Goal: Check status: Check status

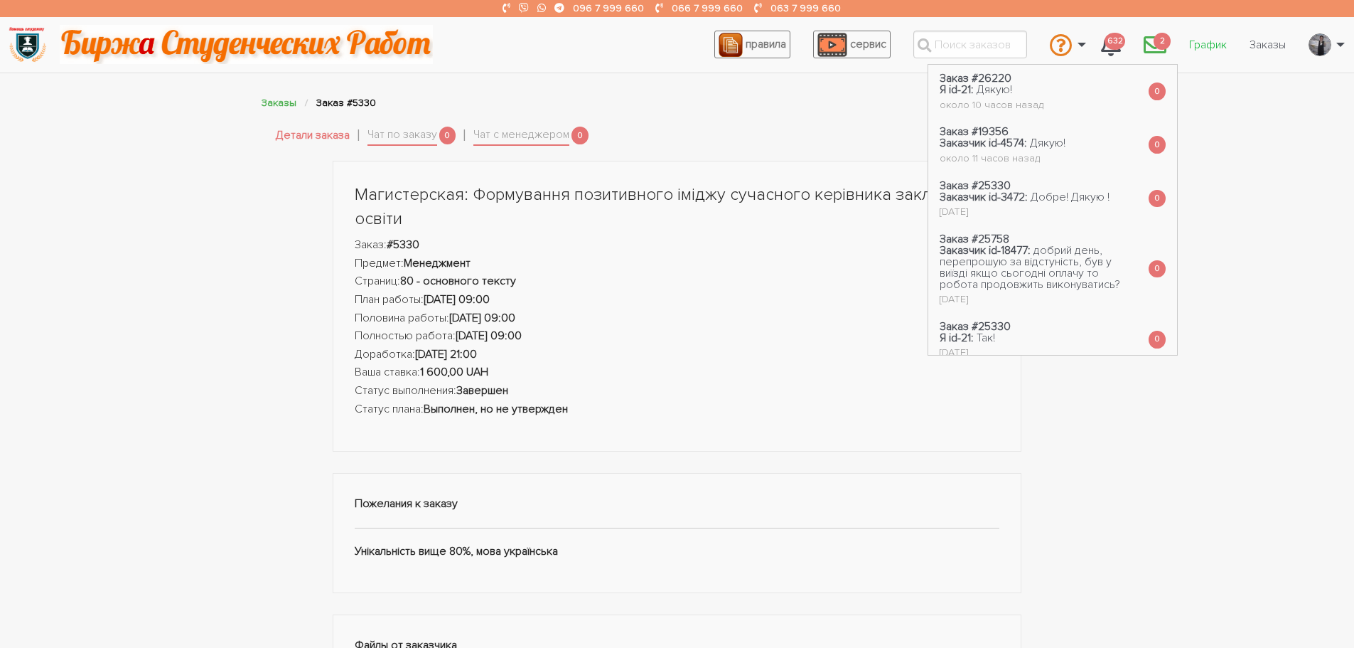
click at [1191, 55] on link "График" at bounding box center [1208, 44] width 60 height 27
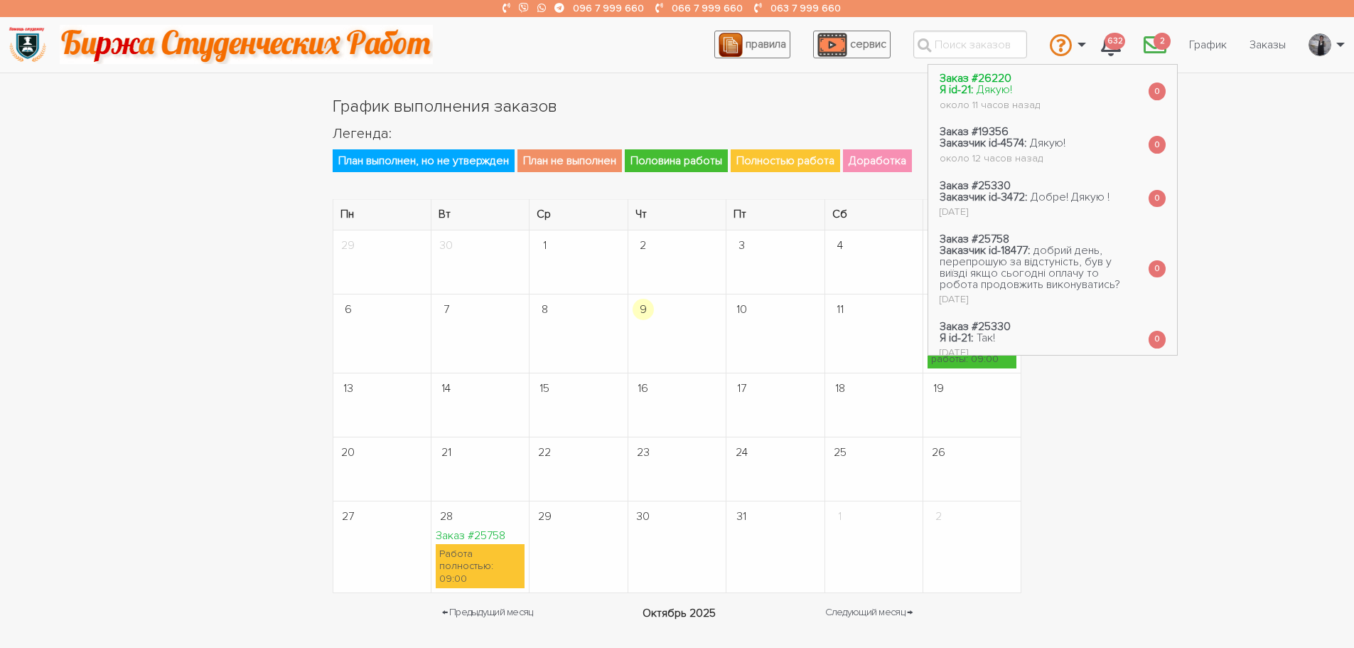
click at [962, 92] on link "Заказ #26220 Я id-21: Дякую! около 11 часов назад" at bounding box center [989, 91] width 123 height 53
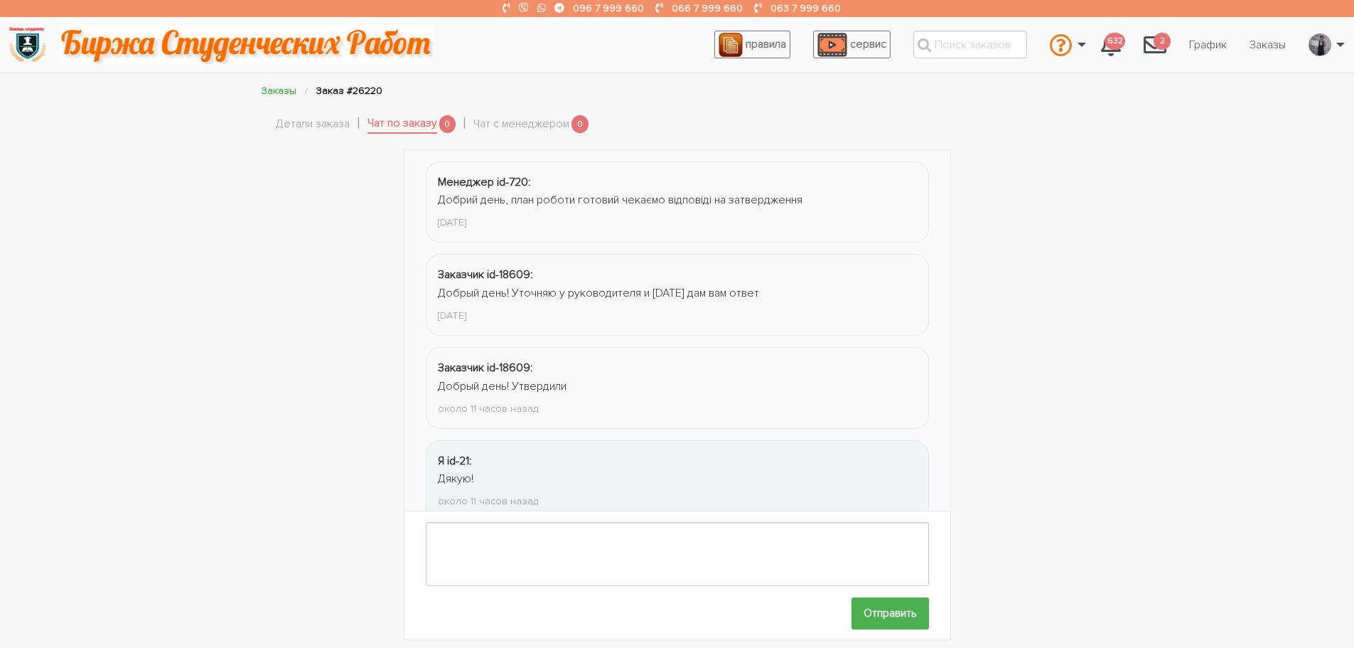
scroll to position [31, 0]
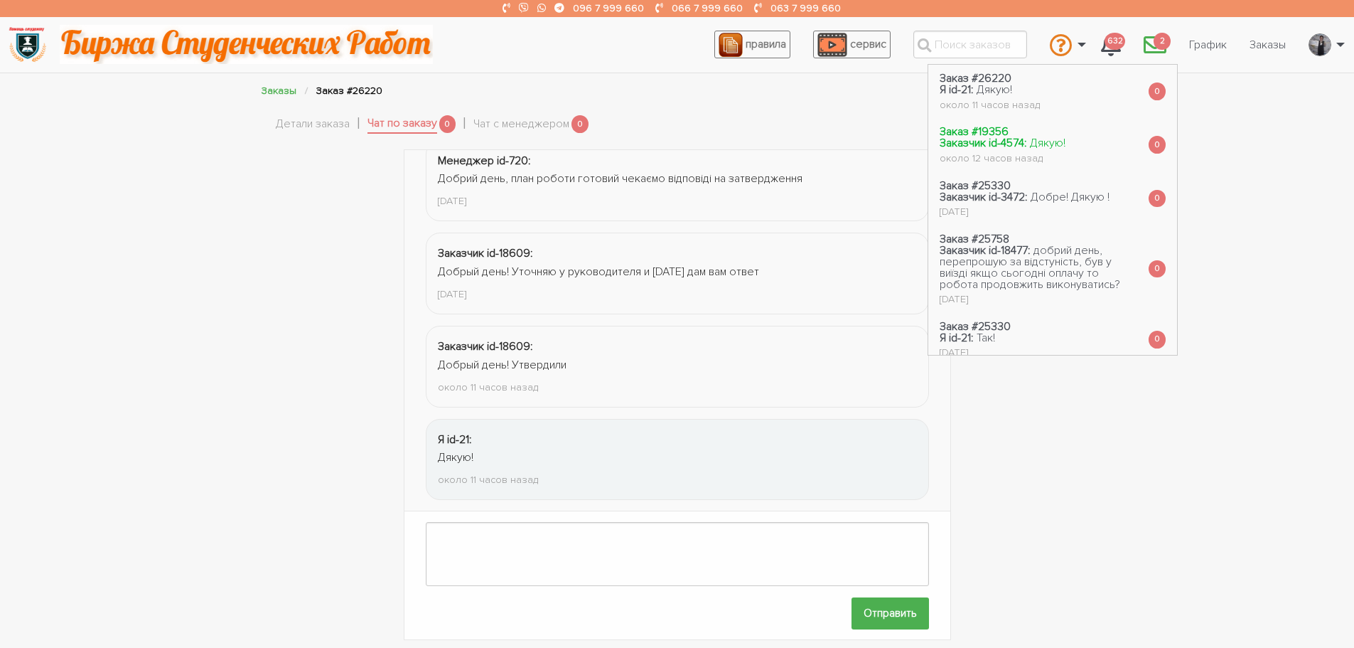
click at [1034, 139] on span "Дякую!" at bounding box center [1048, 143] width 36 height 14
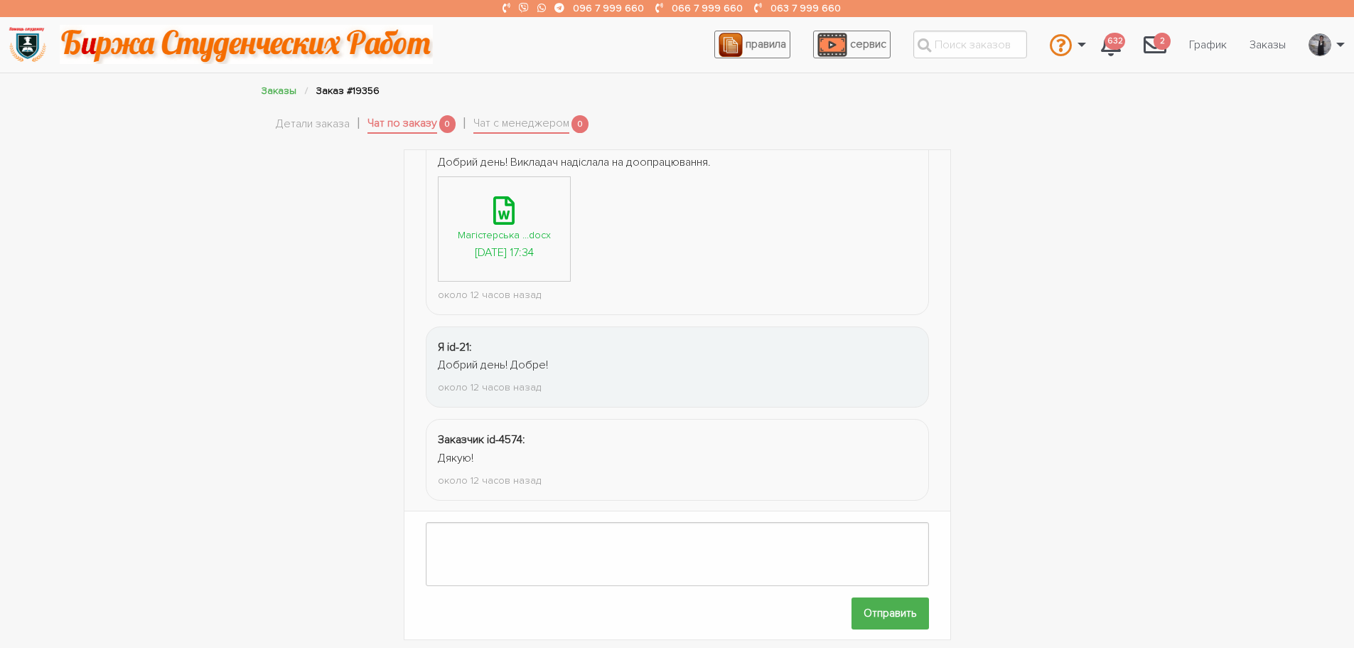
scroll to position [2018, 0]
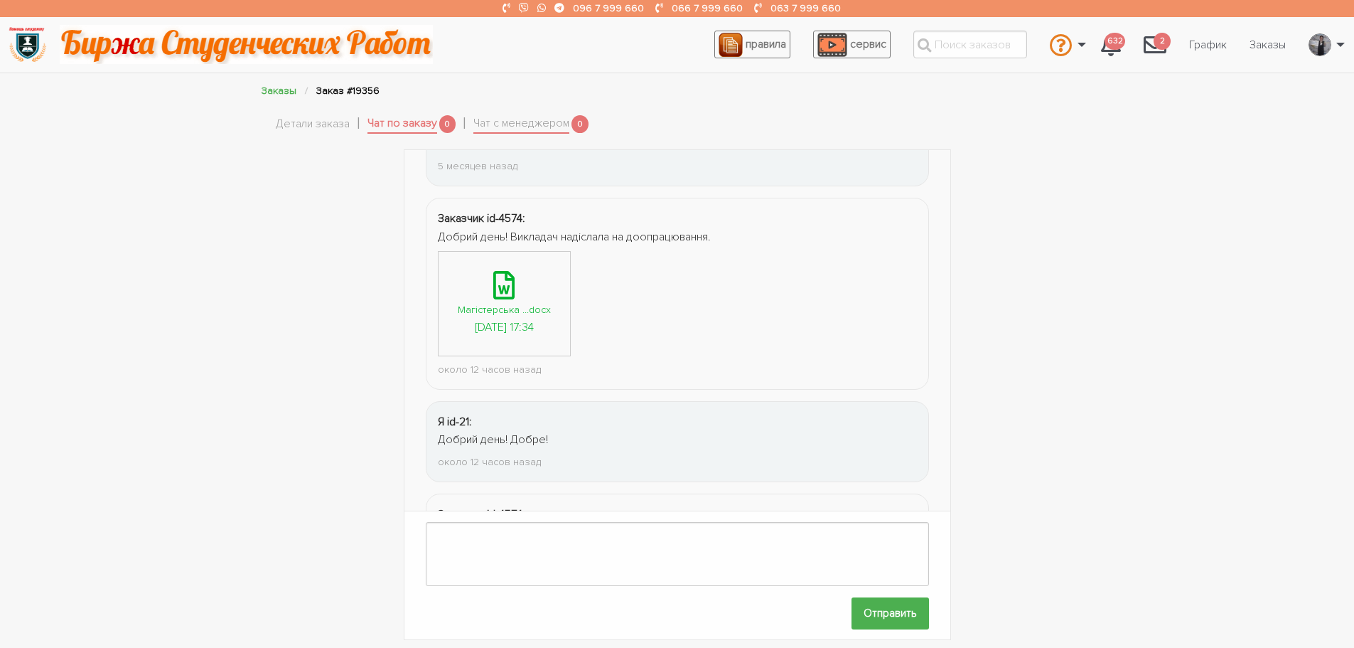
click at [490, 313] on div "Магістерська ...docx" at bounding box center [504, 309] width 93 height 16
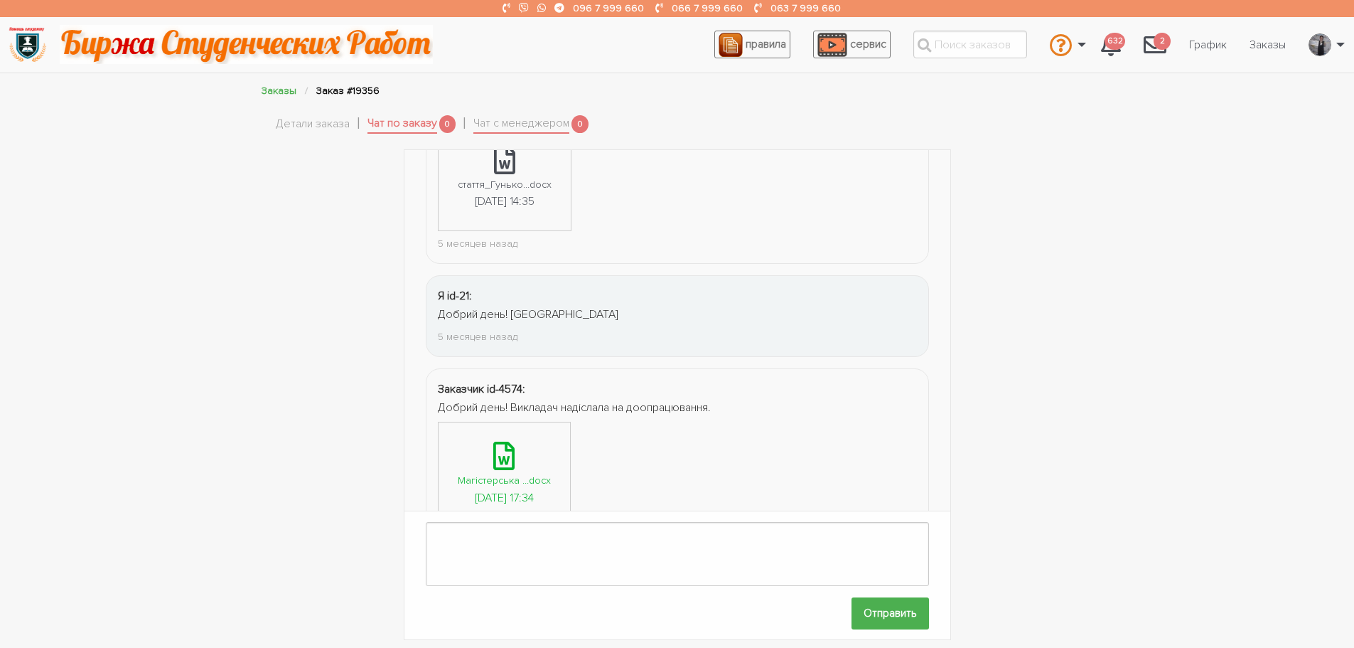
scroll to position [1762, 0]
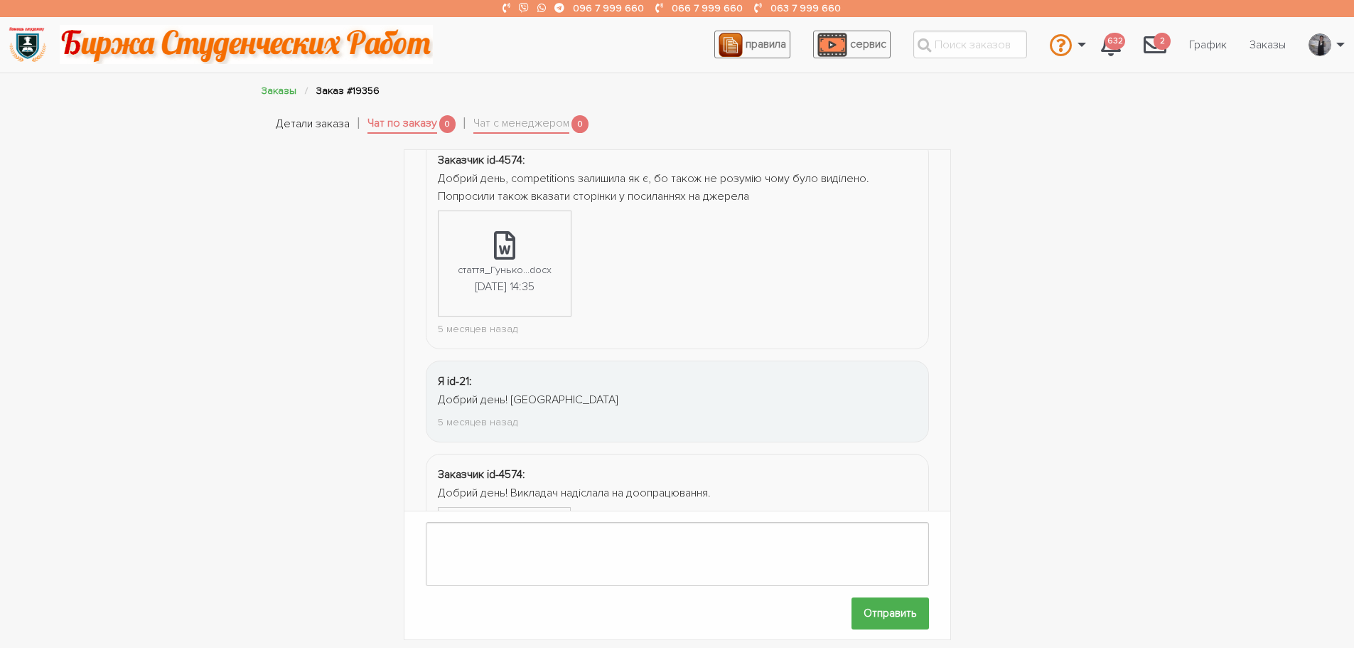
click at [288, 116] on link "Детали заказа" at bounding box center [313, 124] width 74 height 18
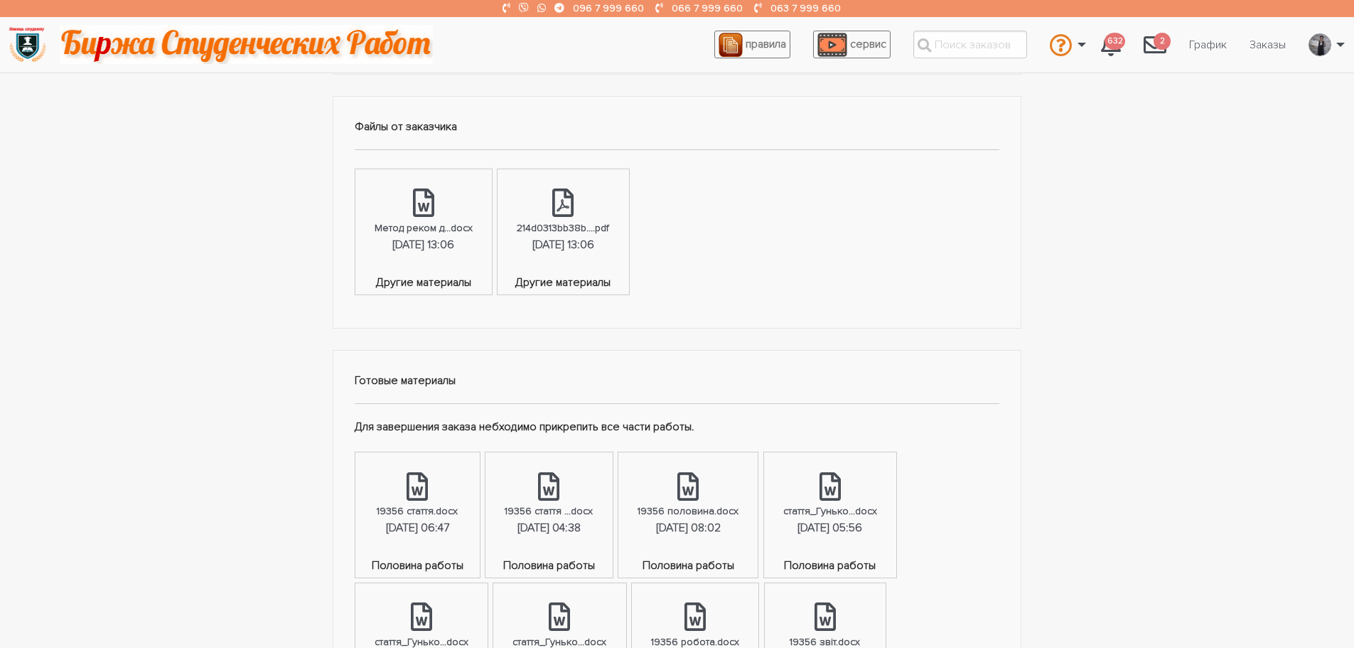
scroll to position [853, 0]
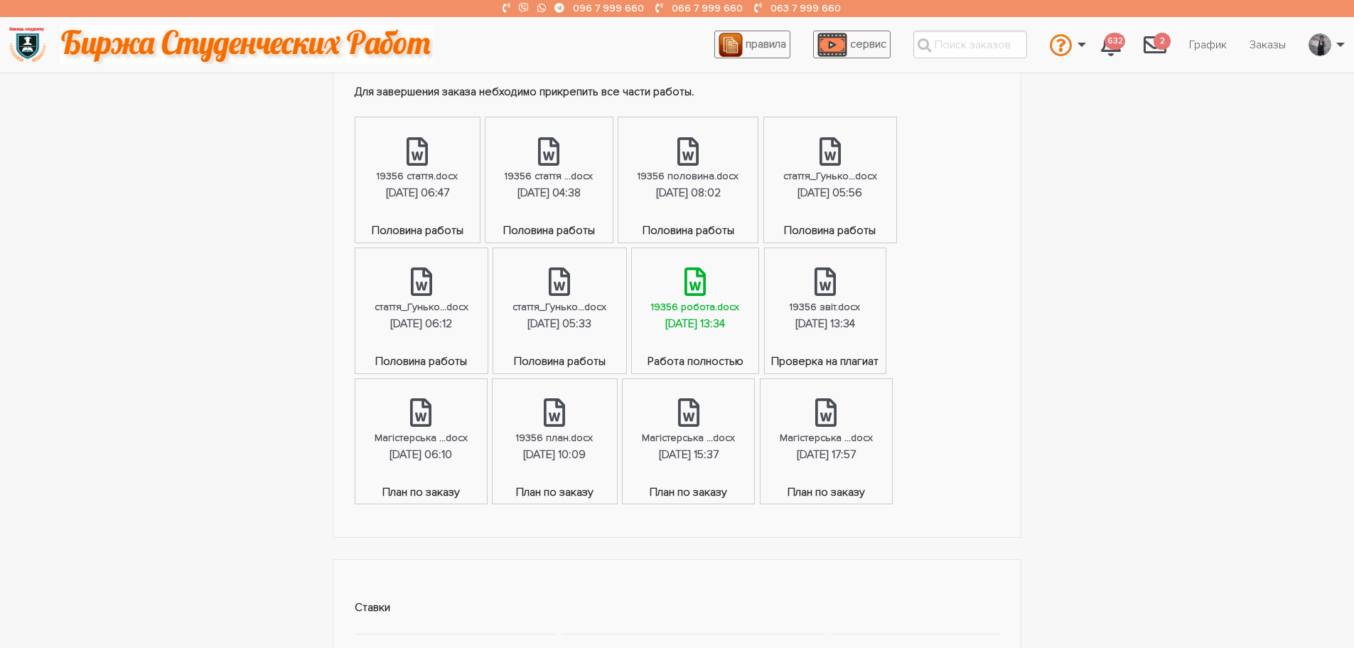
click at [710, 317] on div "20.05.2025, 13:34" at bounding box center [695, 324] width 60 height 18
